Goal: Task Accomplishment & Management: Manage account settings

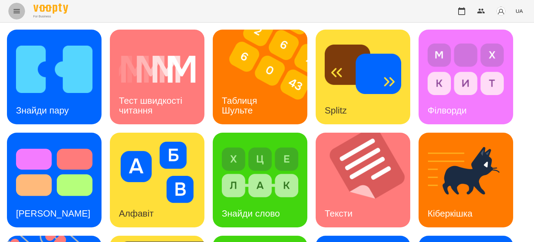
click at [18, 9] on icon "Menu" at bounding box center [17, 11] width 8 height 8
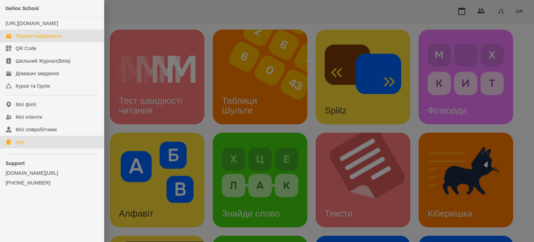
click at [38, 39] on div "Журнал відвідувань" at bounding box center [39, 35] width 46 height 7
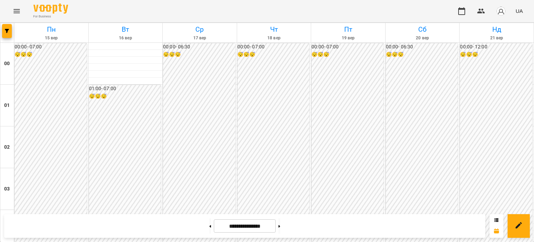
scroll to position [660, 0]
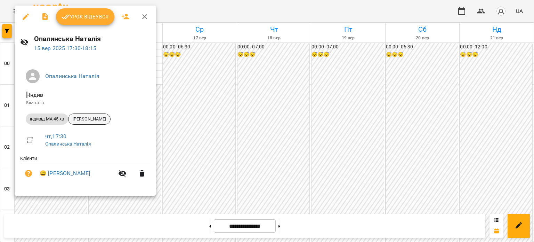
click at [90, 119] on span "[PERSON_NAME]" at bounding box center [90, 119] width 42 height 6
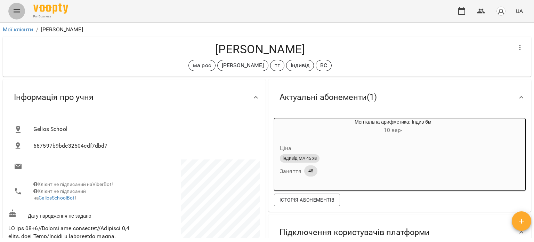
click at [17, 10] on icon "Menu" at bounding box center [17, 11] width 8 height 8
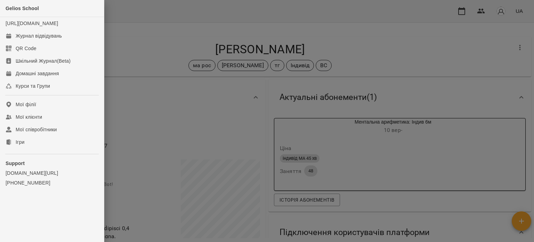
click at [143, 112] on div at bounding box center [267, 121] width 534 height 242
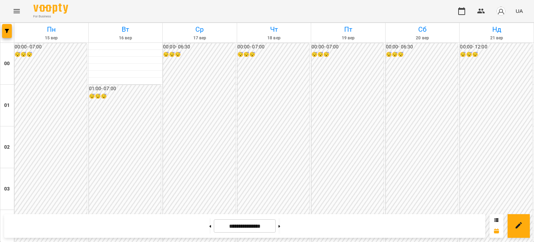
scroll to position [694, 0]
click at [16, 11] on icon "Menu" at bounding box center [17, 11] width 8 height 8
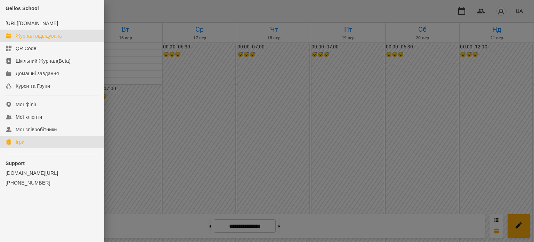
click at [24, 145] on div "Ігри" at bounding box center [20, 141] width 9 height 7
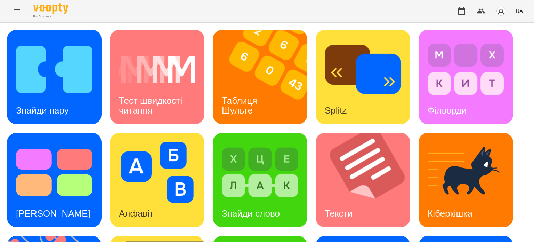
click at [14, 11] on icon "Menu" at bounding box center [17, 11] width 6 height 4
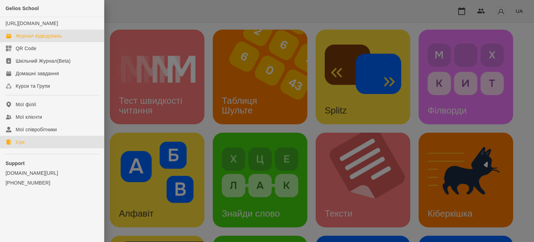
click at [51, 39] on div "Журнал відвідувань" at bounding box center [39, 35] width 46 height 7
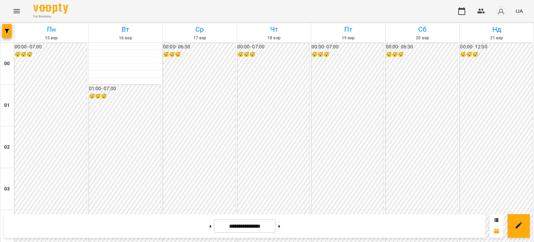
scroll to position [417, 0]
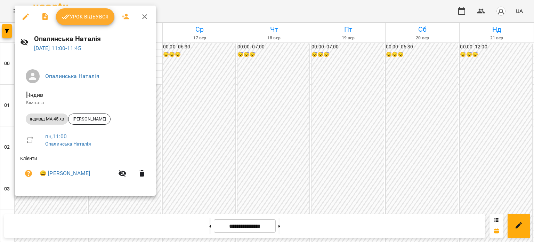
click at [101, 17] on span "Урок відбувся" at bounding box center [85, 17] width 47 height 8
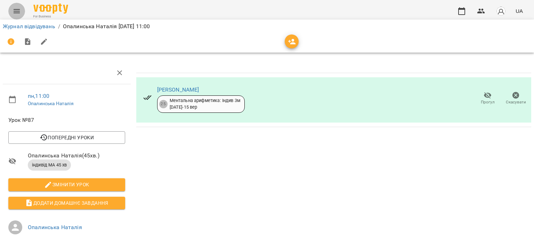
click at [14, 11] on icon "Menu" at bounding box center [17, 11] width 8 height 8
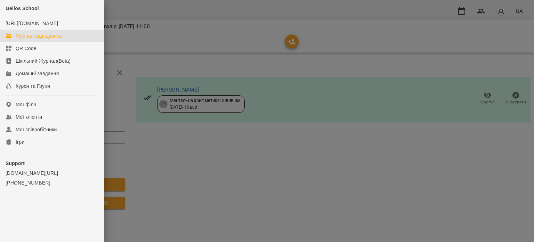
click at [35, 39] on div "Журнал відвідувань" at bounding box center [39, 35] width 46 height 7
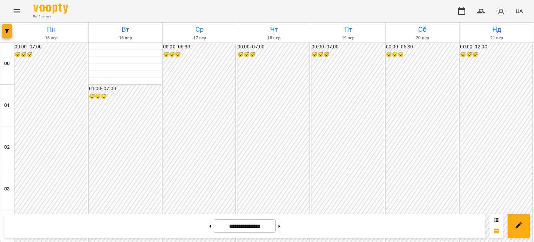
scroll to position [417, 0]
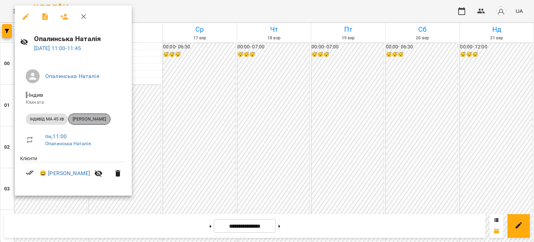
click at [85, 121] on span "[PERSON_NAME]" at bounding box center [90, 119] width 42 height 6
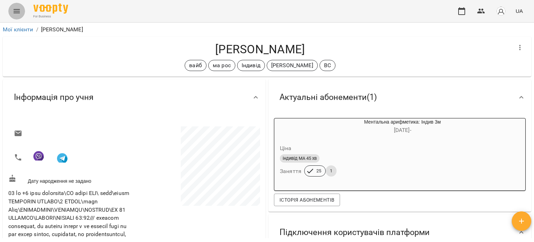
click at [17, 13] on icon "Menu" at bounding box center [17, 11] width 8 height 8
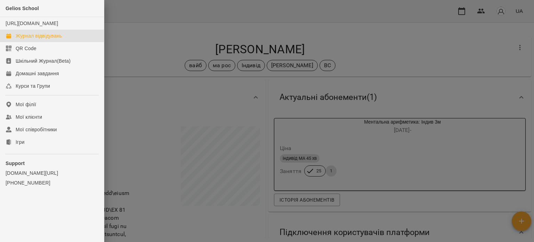
click at [43, 39] on div "Журнал відвідувань" at bounding box center [39, 35] width 46 height 7
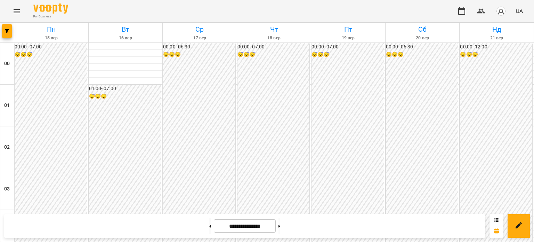
scroll to position [660, 0]
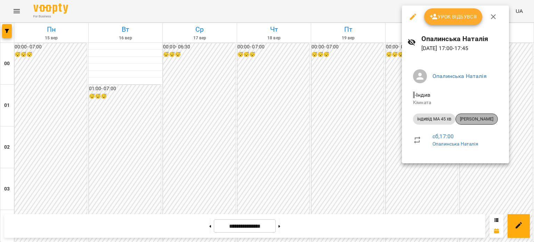
click at [484, 119] on span "[PERSON_NAME]" at bounding box center [477, 119] width 42 height 6
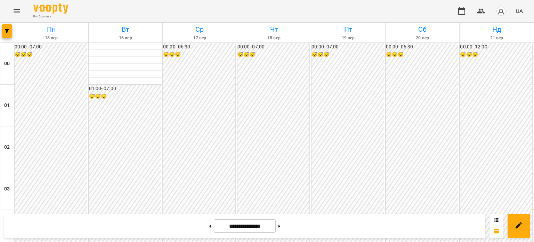
scroll to position [626, 0]
